Goal: Transaction & Acquisition: Purchase product/service

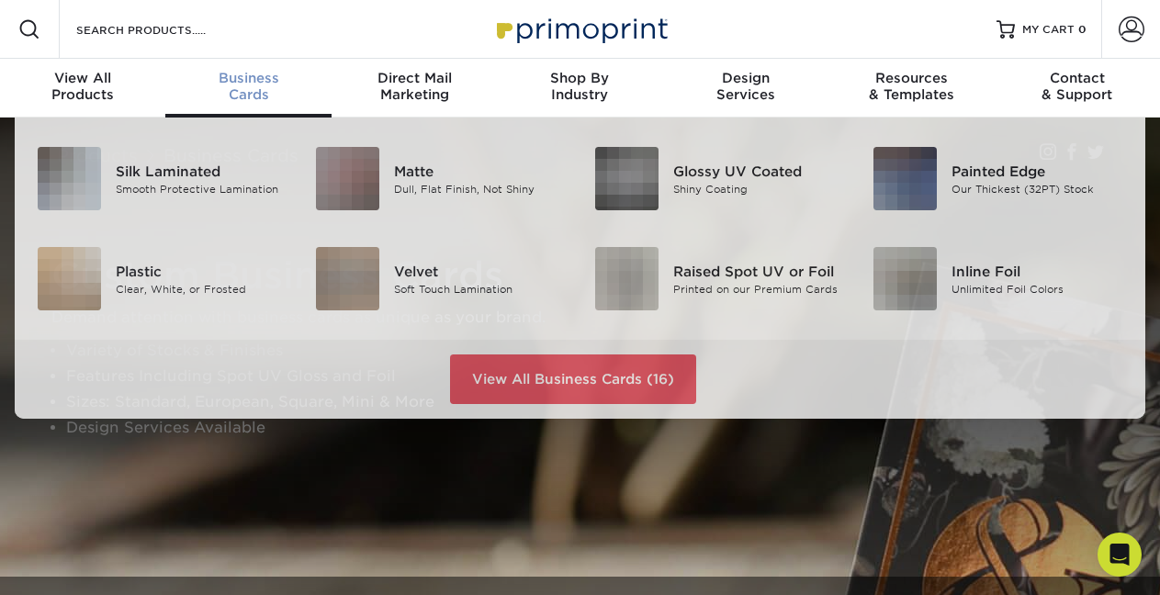
click at [241, 91] on div "Business Cards" at bounding box center [247, 86] width 165 height 33
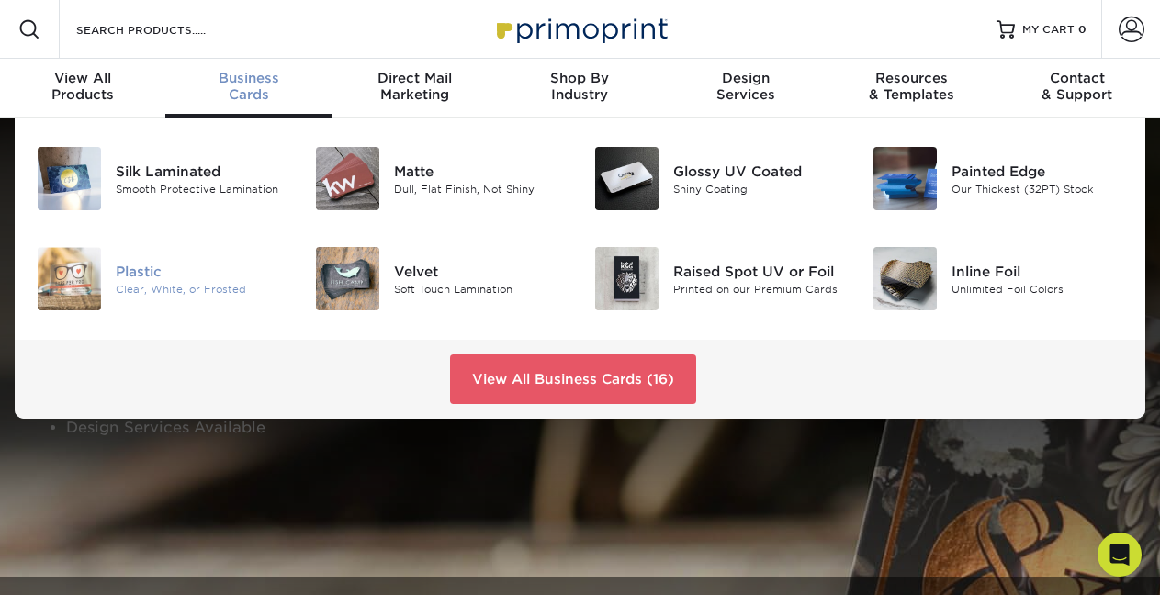
click at [152, 267] on div "Plastic" at bounding box center [202, 271] width 172 height 20
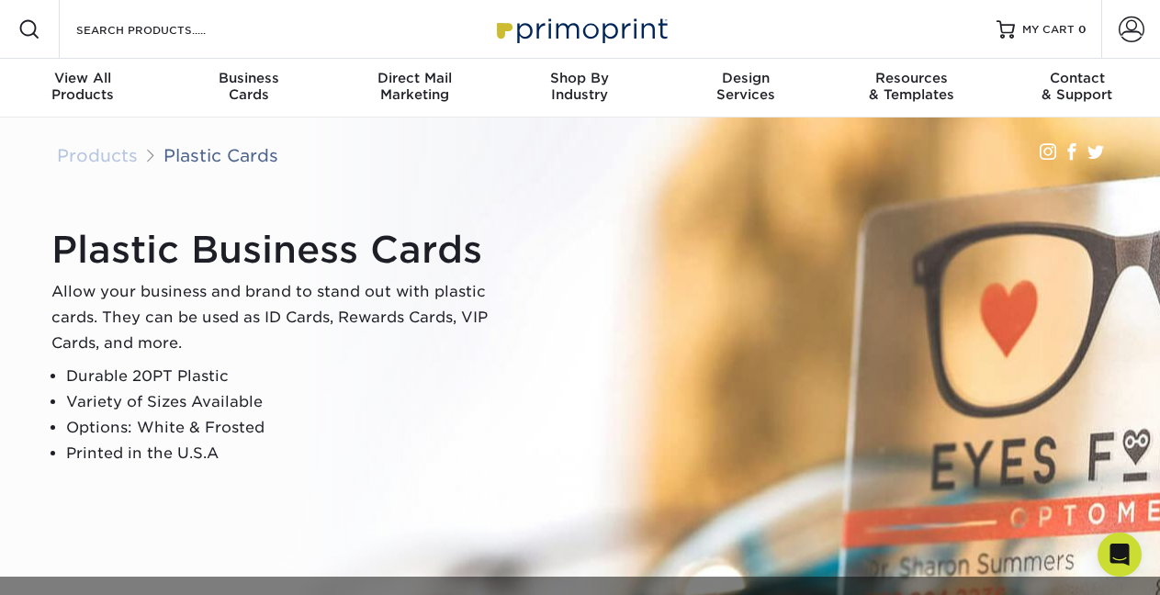
click at [109, 152] on link "Products" at bounding box center [97, 155] width 81 height 20
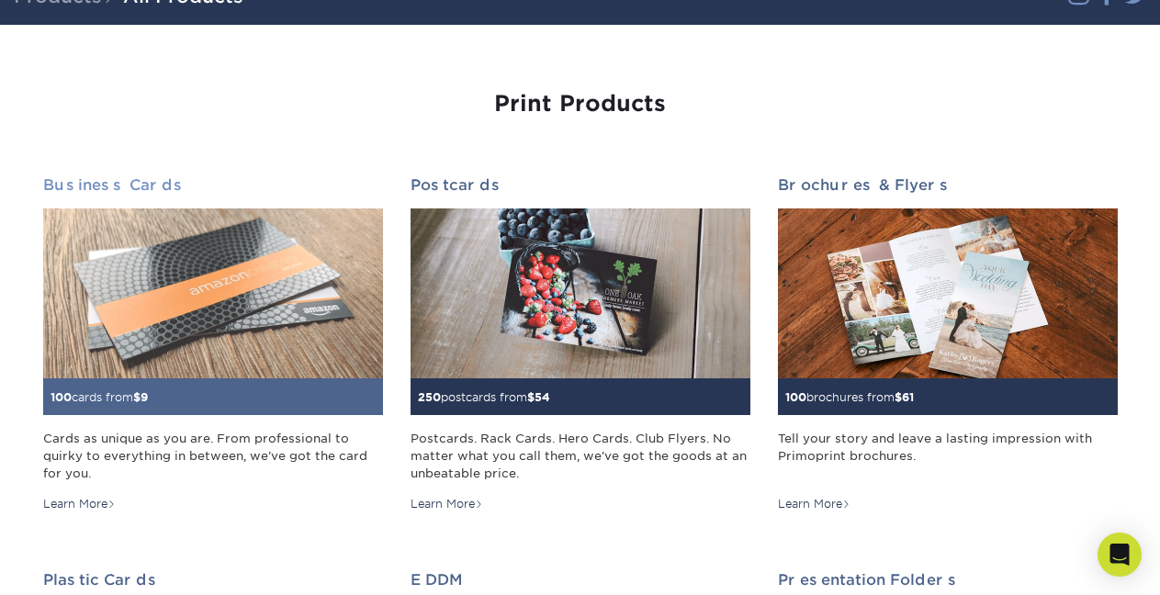
scroll to position [152, 0]
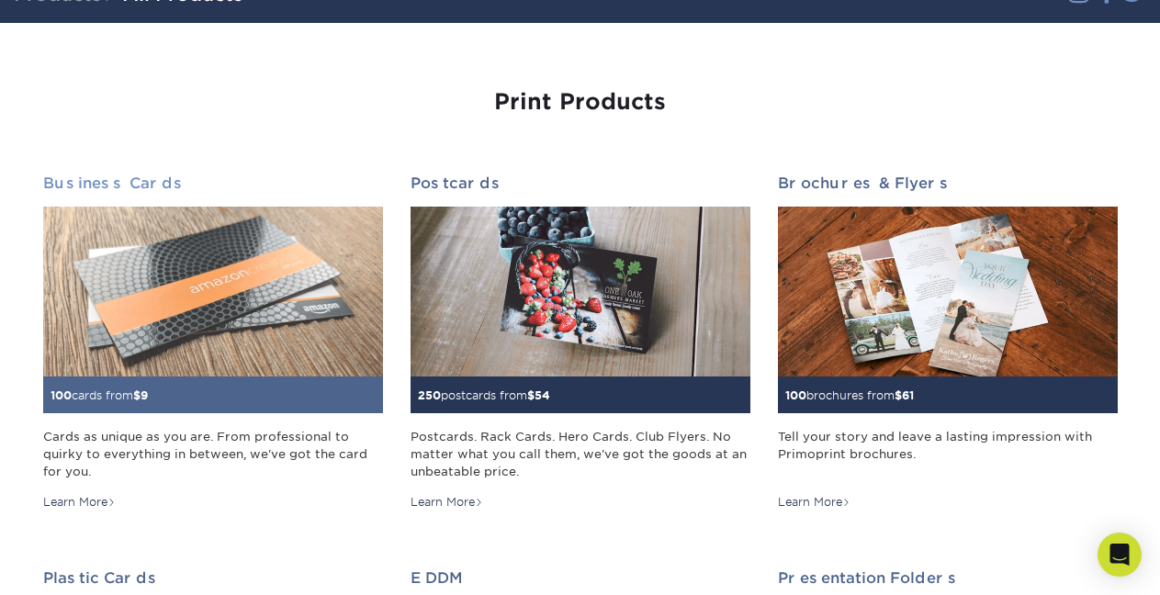
click at [122, 180] on h2 "Business Cards" at bounding box center [213, 183] width 340 height 17
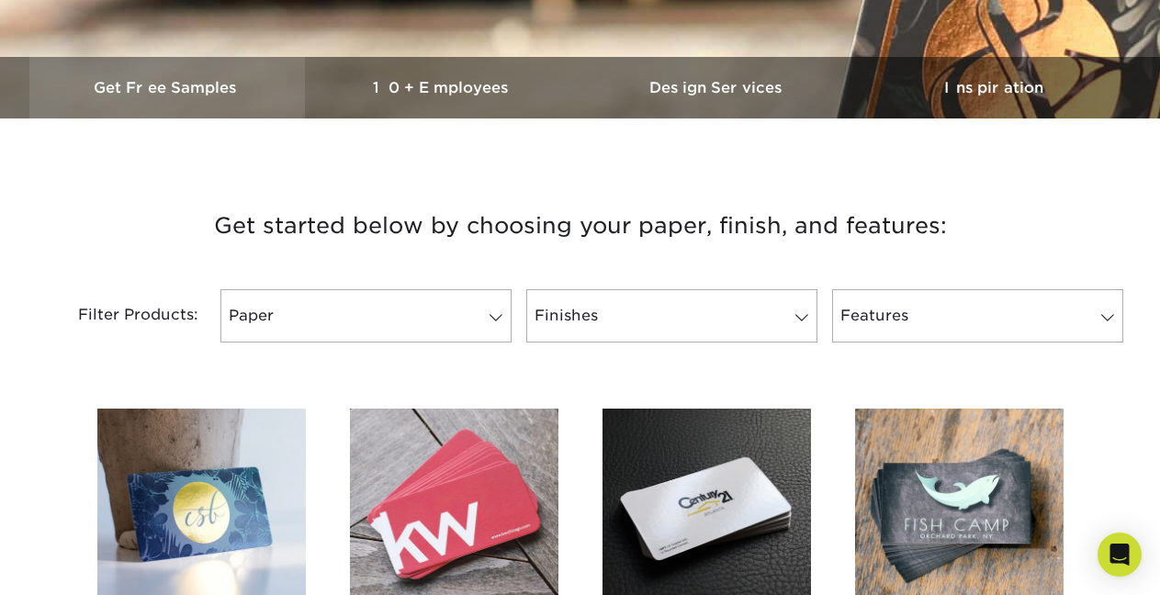
scroll to position [510, 0]
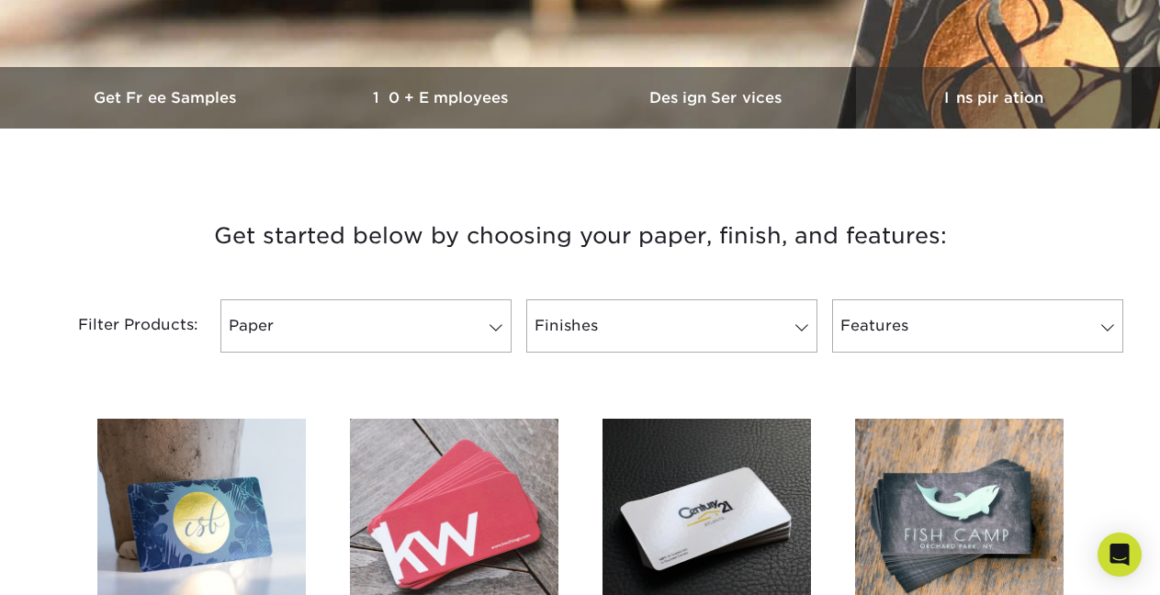
click at [994, 100] on h3 "Inspiration" at bounding box center [994, 97] width 276 height 17
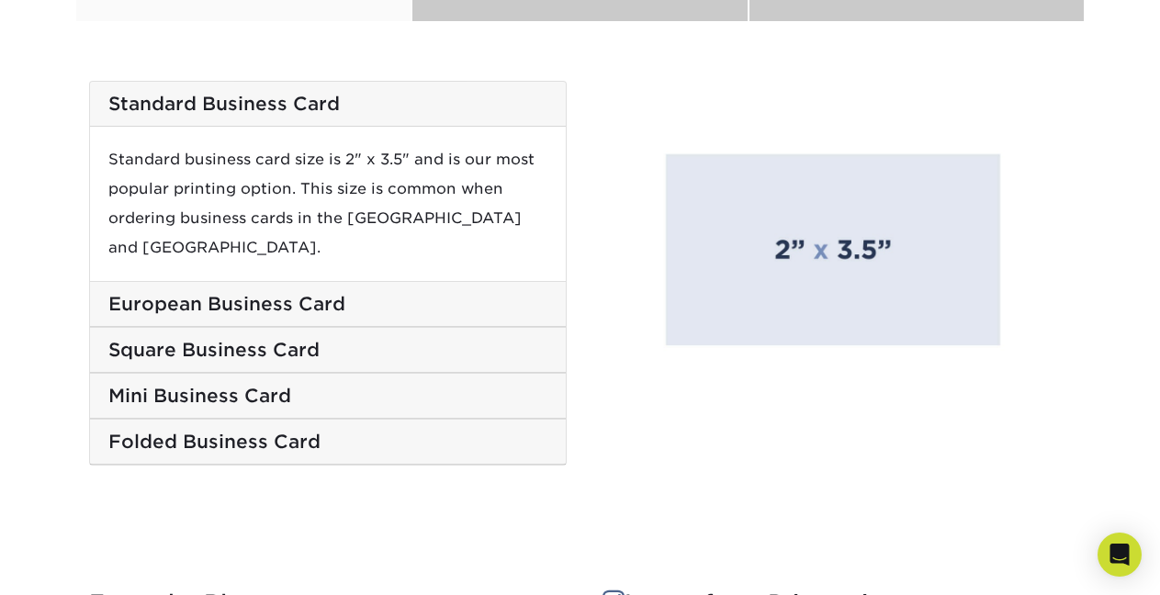
scroll to position [3126, 0]
click at [312, 294] on h5 "European Business Card" at bounding box center [327, 305] width 439 height 22
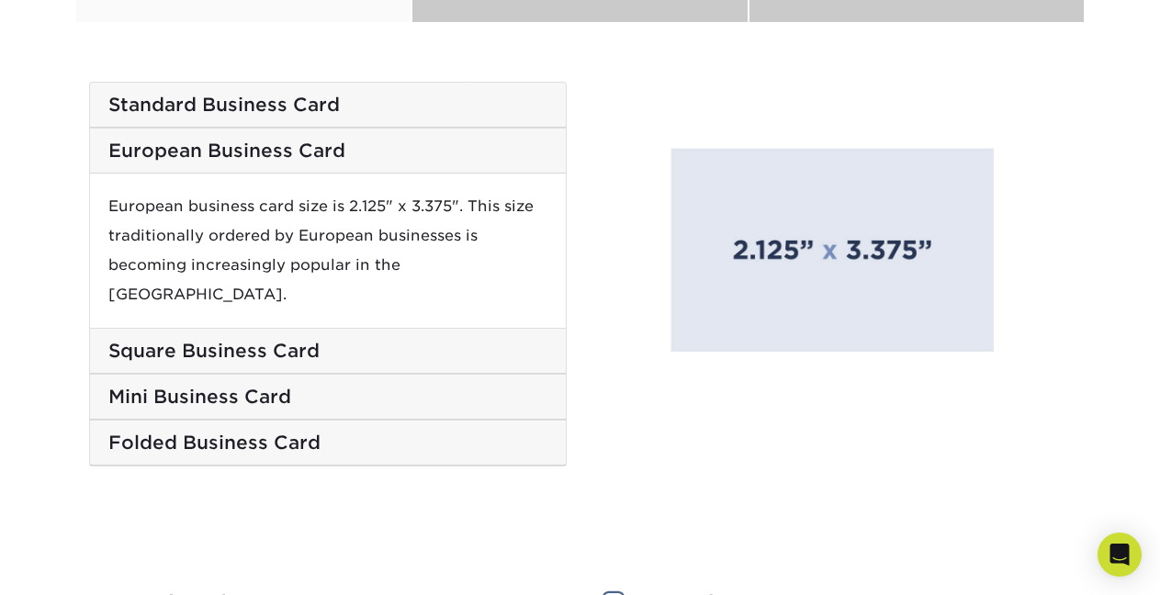
click at [307, 340] on h5 "Square Business Card" at bounding box center [327, 351] width 439 height 22
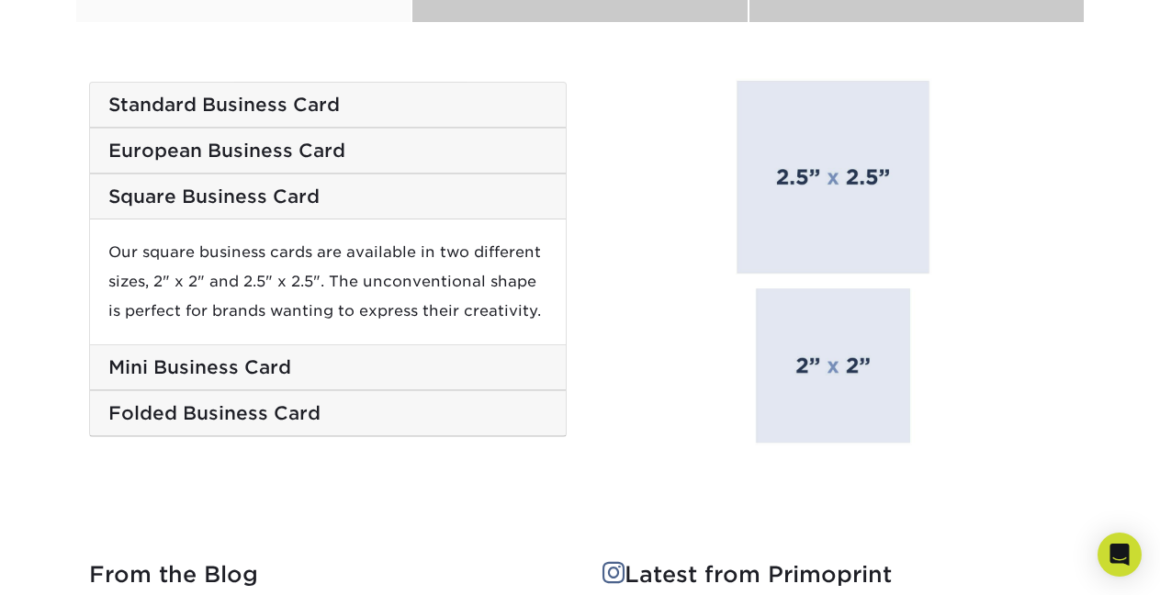
click at [289, 377] on h5 "Mini Business Card" at bounding box center [327, 367] width 439 height 22
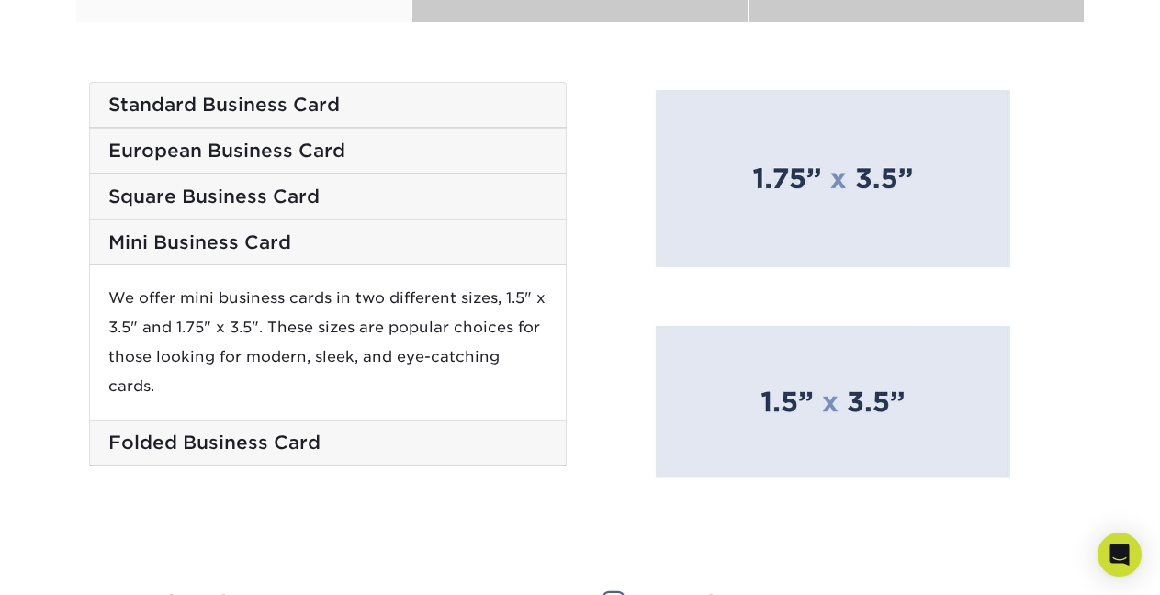
click at [282, 421] on div "Folded Business Card" at bounding box center [328, 443] width 476 height 45
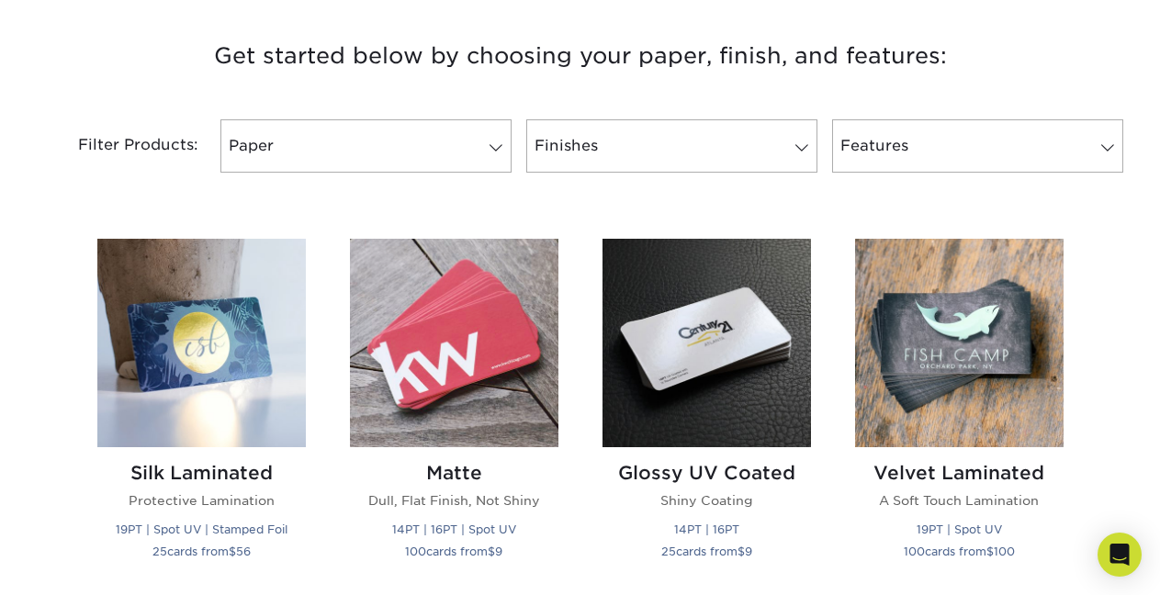
scroll to position [695, 0]
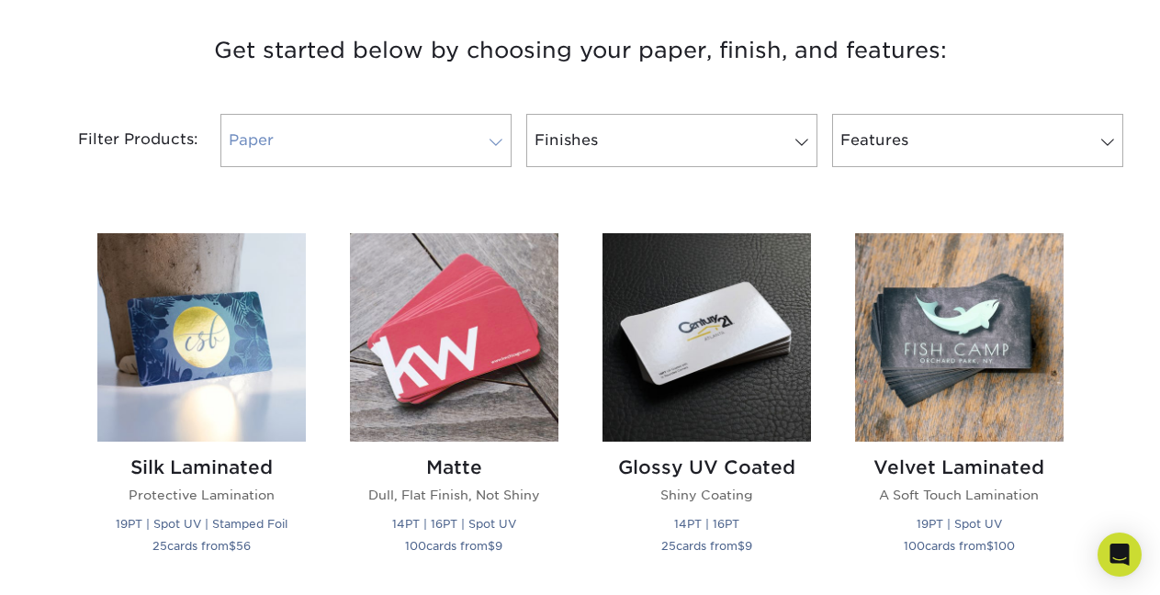
click at [413, 140] on link "Paper" at bounding box center [365, 140] width 291 height 53
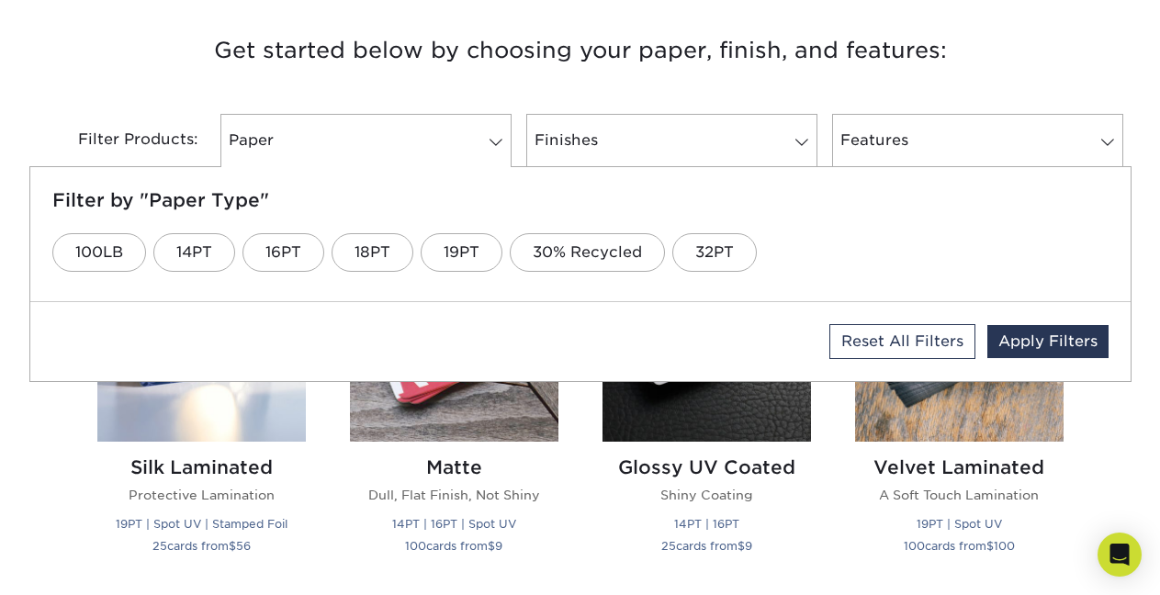
click at [486, 78] on h3 "Get started below by choosing your paper, finish, and features:" at bounding box center [580, 50] width 1075 height 83
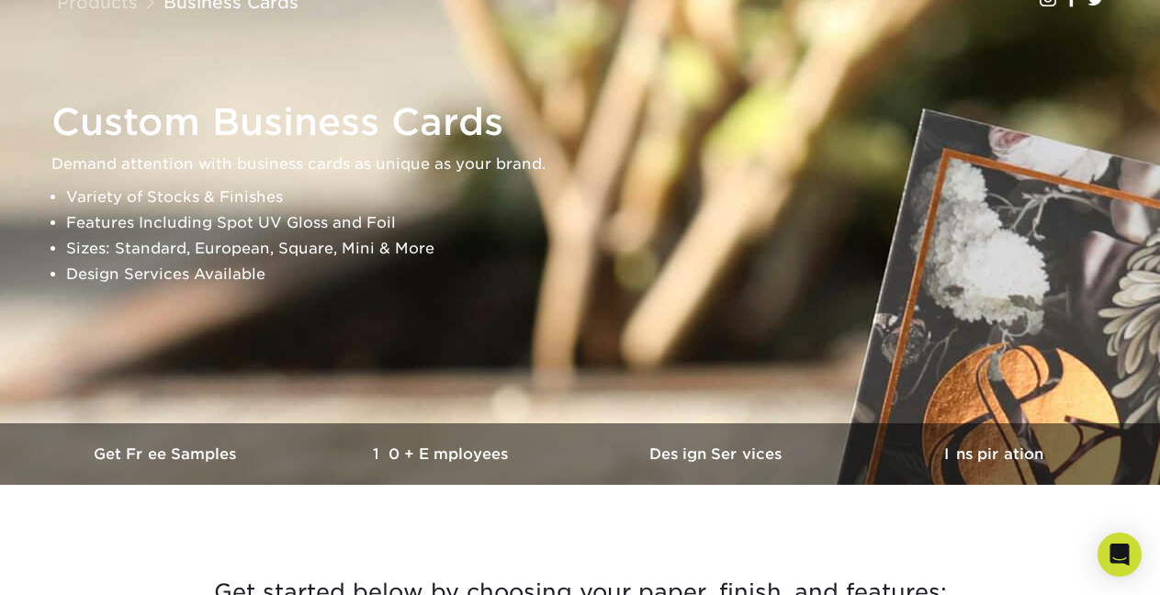
scroll to position [0, 0]
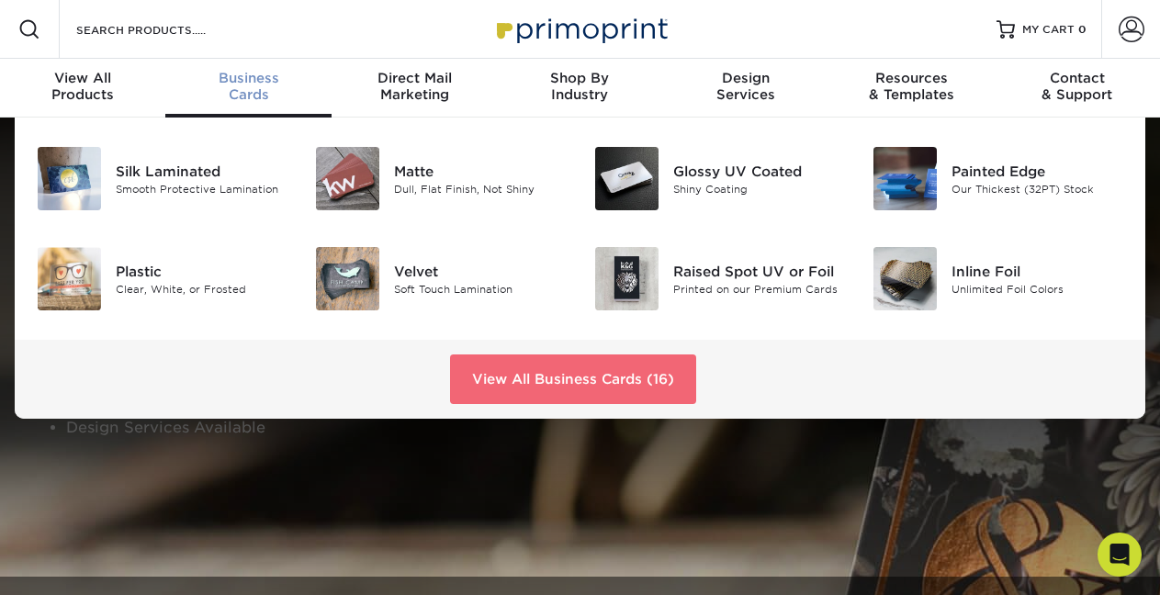
click at [549, 386] on link "View All Business Cards (16)" at bounding box center [573, 380] width 246 height 50
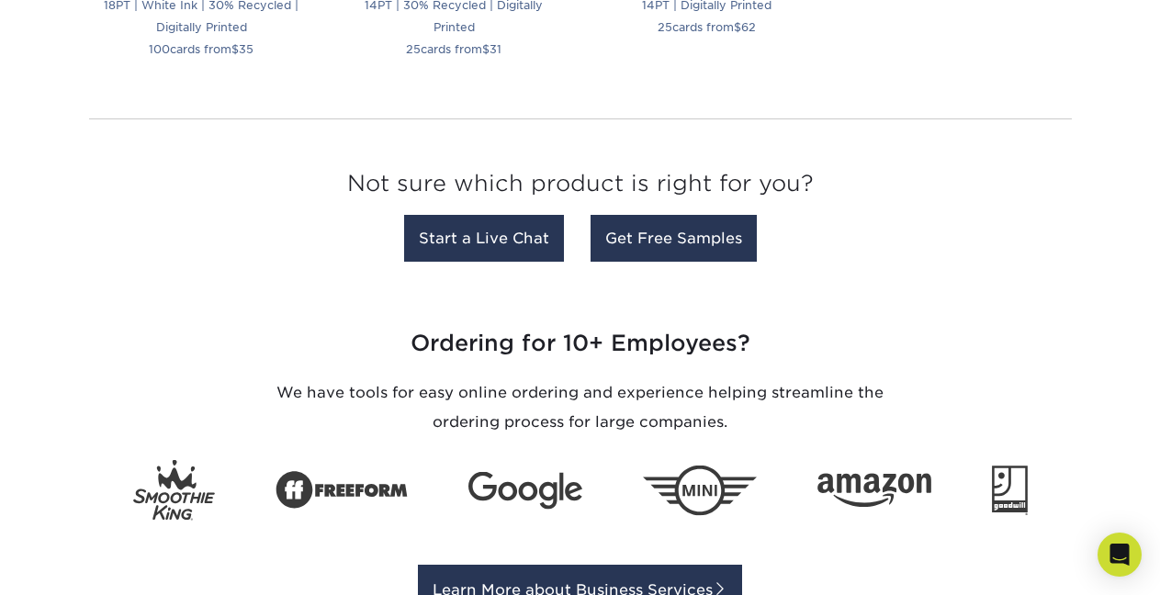
scroll to position [2378, 0]
